Goal: Find contact information: Find contact information

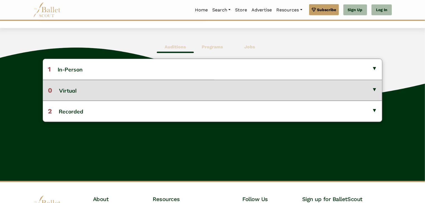
scroll to position [195, 0]
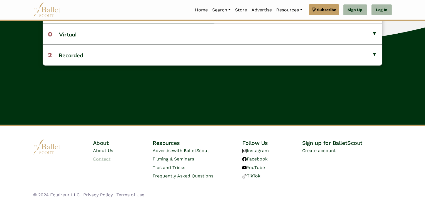
click at [108, 159] on link "Contact" at bounding box center [102, 158] width 18 height 5
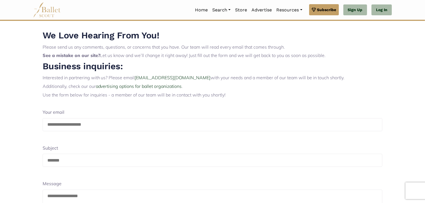
drag, startPoint x: 88, startPoint y: 124, endPoint x: 55, endPoint y: 127, distance: 32.7
click at [58, 127] on input "email" at bounding box center [213, 124] width 340 height 13
drag, startPoint x: 47, startPoint y: 124, endPoint x: 83, endPoint y: 124, distance: 36.2
click at [83, 124] on input "email" at bounding box center [213, 124] width 340 height 13
drag, startPoint x: 100, startPoint y: 124, endPoint x: 38, endPoint y: 129, distance: 61.7
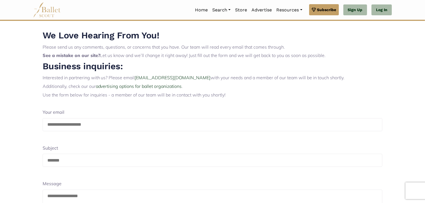
click at [38, 129] on div "Your email" at bounding box center [212, 117] width 349 height 27
click at [77, 127] on input "email" at bounding box center [213, 124] width 340 height 13
click at [89, 123] on input "email" at bounding box center [213, 124] width 340 height 13
click at [89, 125] on input "email" at bounding box center [213, 124] width 340 height 13
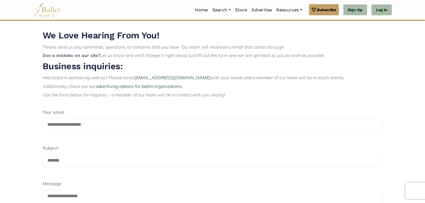
drag, startPoint x: 98, startPoint y: 124, endPoint x: 43, endPoint y: 126, distance: 55.1
click at [43, 126] on input "email" at bounding box center [213, 124] width 340 height 13
click at [118, 96] on p "Use the form below for inquiries - a member of our team will be in contact with…" at bounding box center [213, 95] width 340 height 7
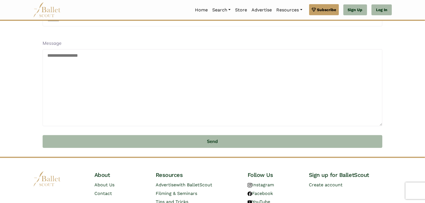
scroll to position [175, 0]
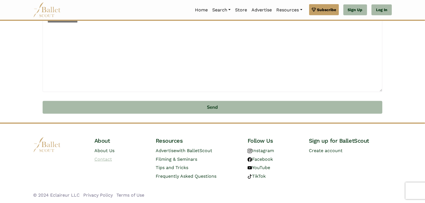
click at [105, 161] on link "Contact" at bounding box center [103, 159] width 18 height 5
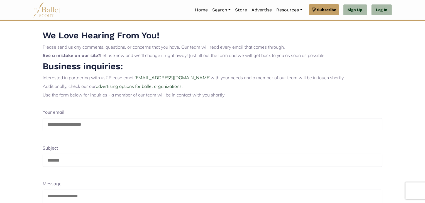
click at [51, 16] on img at bounding box center [47, 9] width 28 height 15
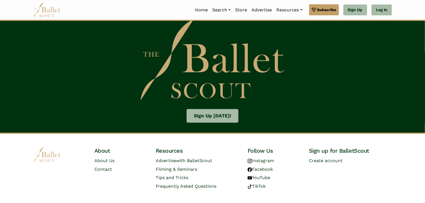
scroll to position [877, 0]
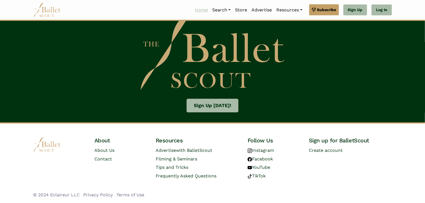
click at [196, 9] on link "Home" at bounding box center [201, 10] width 17 height 12
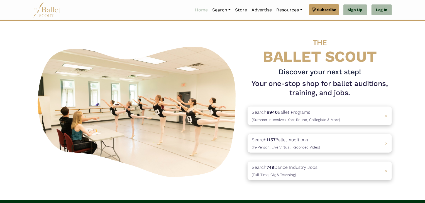
click at [193, 11] on link "Home" at bounding box center [201, 10] width 17 height 12
click at [198, 11] on link "Home" at bounding box center [201, 10] width 17 height 12
click at [199, 9] on link "Home" at bounding box center [201, 10] width 17 height 12
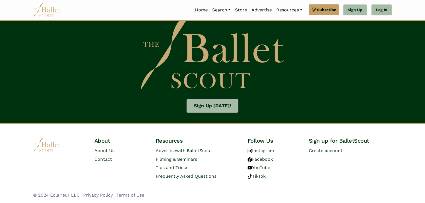
scroll to position [864, 0]
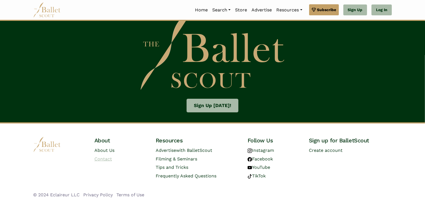
click at [104, 157] on link "Contact" at bounding box center [103, 158] width 18 height 5
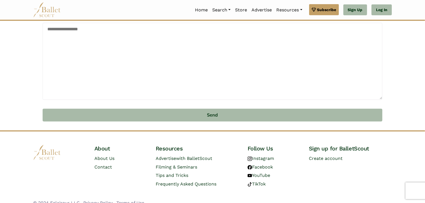
scroll to position [175, 0]
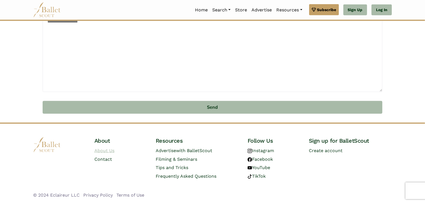
click at [110, 152] on link "About Us" at bounding box center [104, 150] width 20 height 5
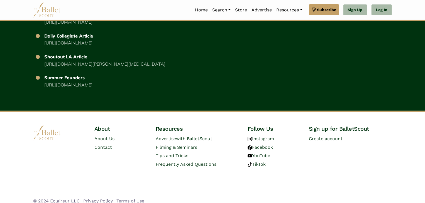
scroll to position [1074, 0]
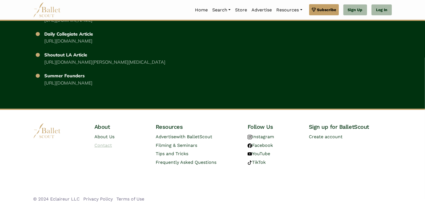
click at [102, 143] on link "Contact" at bounding box center [103, 145] width 18 height 5
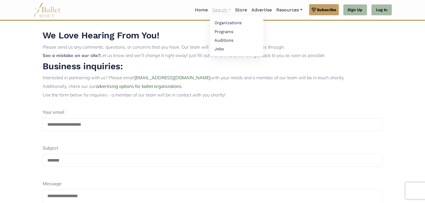
click at [213, 10] on link "Search" at bounding box center [221, 10] width 23 height 12
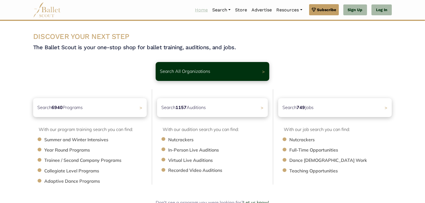
click at [195, 13] on link "Home" at bounding box center [201, 10] width 17 height 12
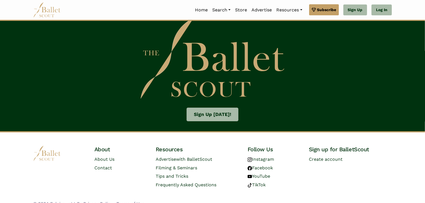
scroll to position [877, 0]
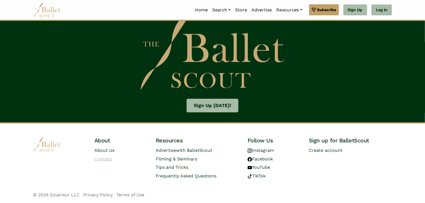
click at [108, 159] on link "Contact" at bounding box center [103, 158] width 18 height 5
